Goal: Task Accomplishment & Management: Use online tool/utility

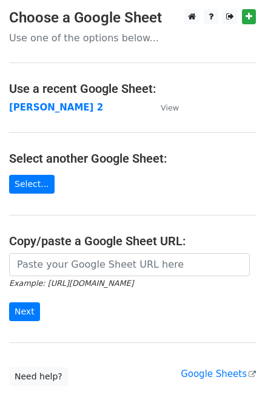
click at [44, 280] on small "Example: [URL][DOMAIN_NAME]" at bounding box center [71, 283] width 124 height 9
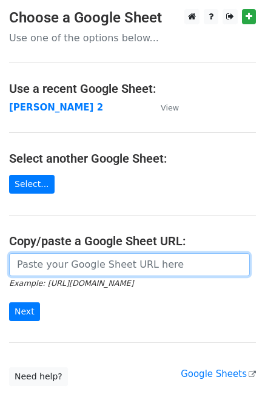
click at [44, 274] on input "url" at bounding box center [129, 264] width 241 height 23
type input "[URL][DOMAIN_NAME]"
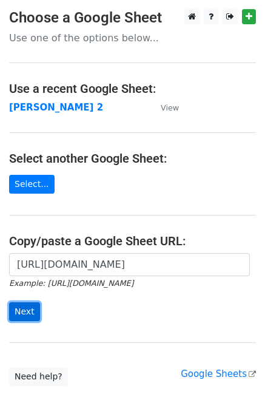
click at [24, 306] on input "Next" at bounding box center [24, 311] width 31 height 19
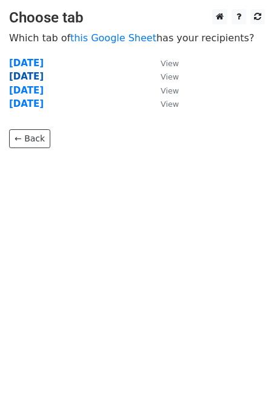
click at [42, 79] on strong "[DATE]" at bounding box center [26, 76] width 35 height 11
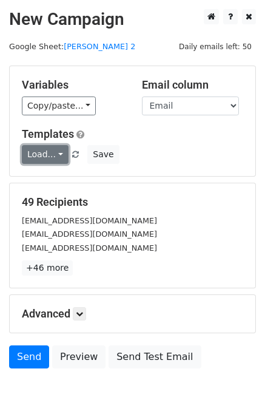
click at [35, 157] on link "Load..." at bounding box center [45, 154] width 47 height 19
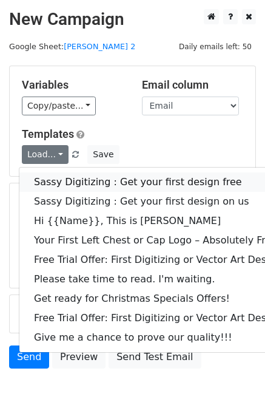
click at [47, 178] on link "Sassy Digitizing : Get your first design free" at bounding box center [174, 181] width 311 height 19
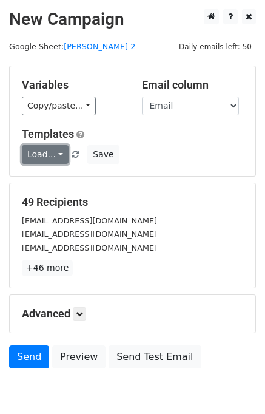
click at [46, 155] on link "Load..." at bounding box center [45, 154] width 47 height 19
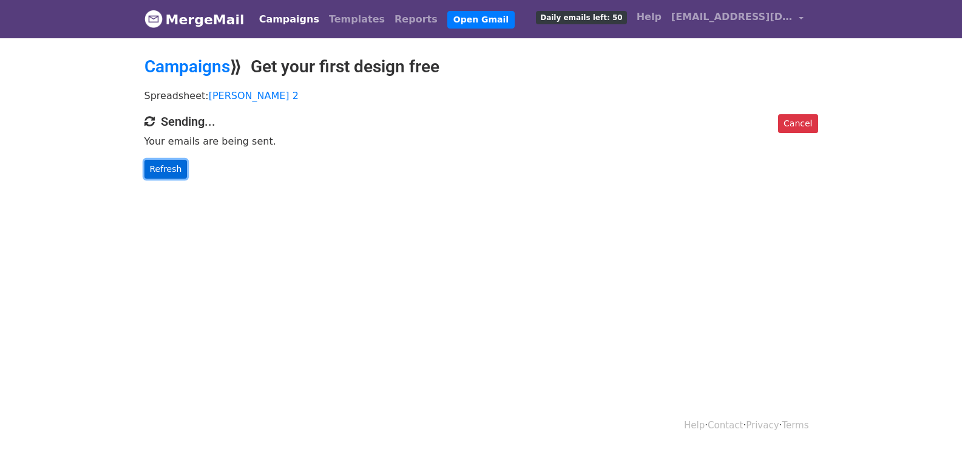
click at [157, 165] on link "Refresh" at bounding box center [165, 169] width 43 height 19
